Goal: Navigation & Orientation: Understand site structure

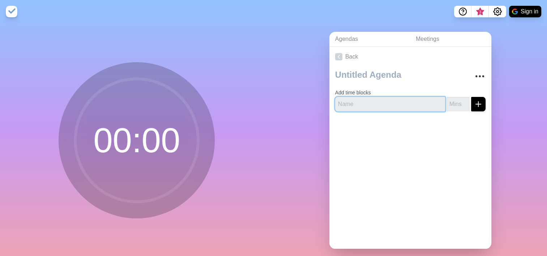
click at [378, 104] on input "text" at bounding box center [390, 104] width 110 height 14
click at [155, 126] on circle at bounding box center [136, 140] width 123 height 123
click at [416, 39] on link "Meetings" at bounding box center [450, 39] width 81 height 15
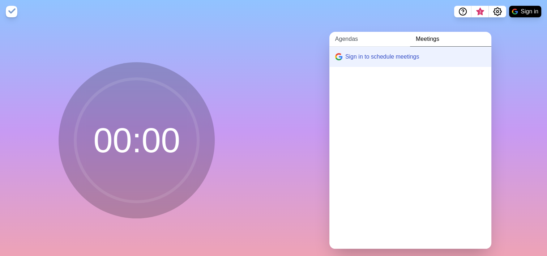
click at [340, 37] on link "Agendas" at bounding box center [369, 39] width 81 height 15
